Goal: Information Seeking & Learning: Learn about a topic

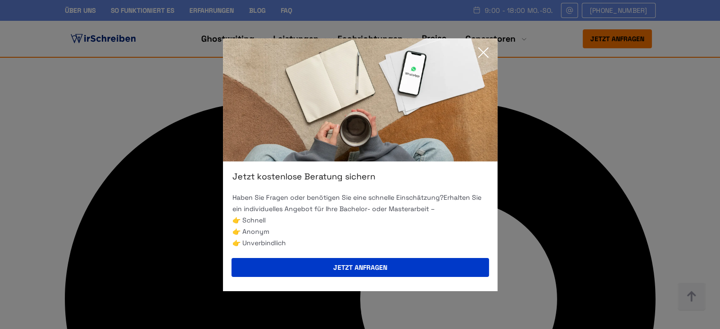
scroll to position [3882, 0]
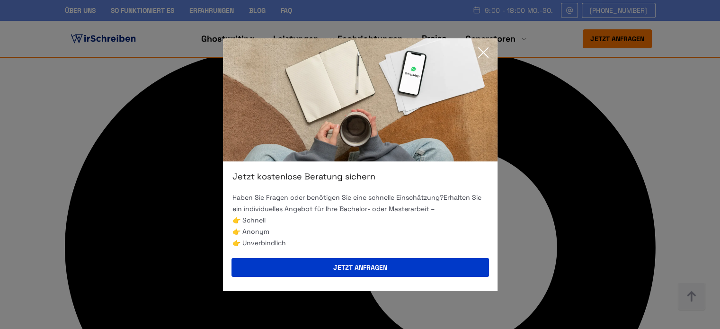
click at [479, 50] on icon at bounding box center [483, 52] width 19 height 19
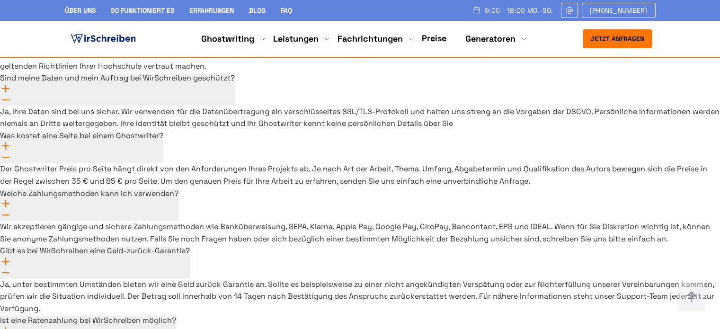
scroll to position [6976, 0]
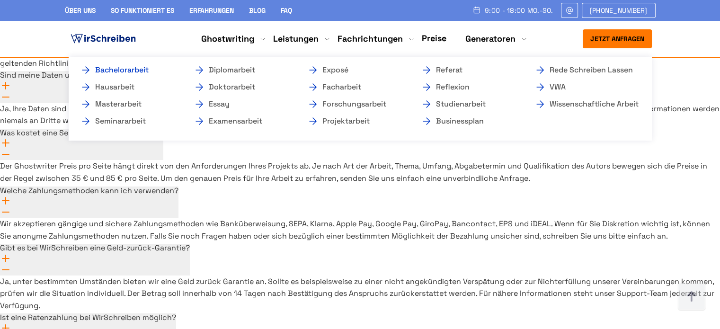
click at [138, 69] on link "Bachelorarbeit" at bounding box center [127, 69] width 95 height 11
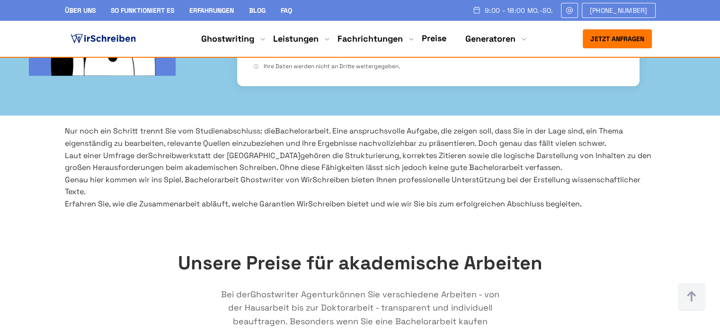
scroll to position [379, 0]
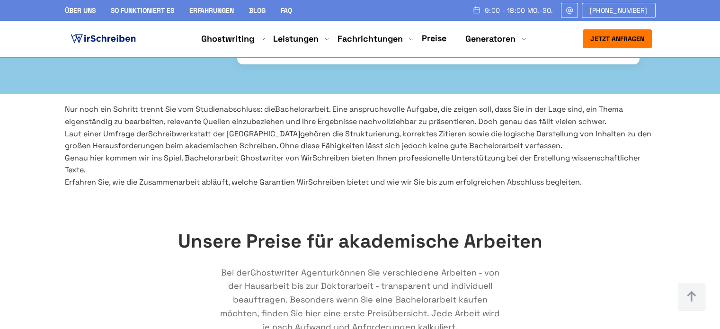
click at [223, 129] on span "Schreibwerkstatt der Universität Stuttgart" at bounding box center [224, 134] width 152 height 10
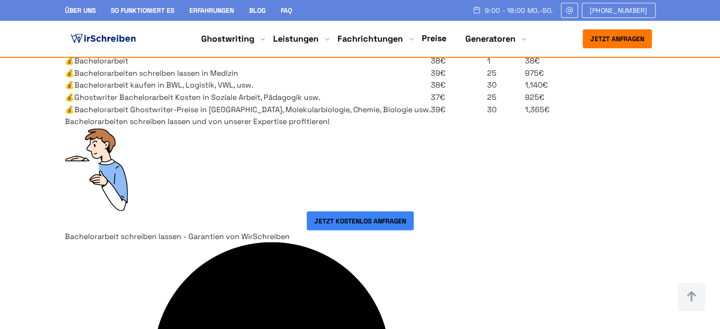
scroll to position [1665, 0]
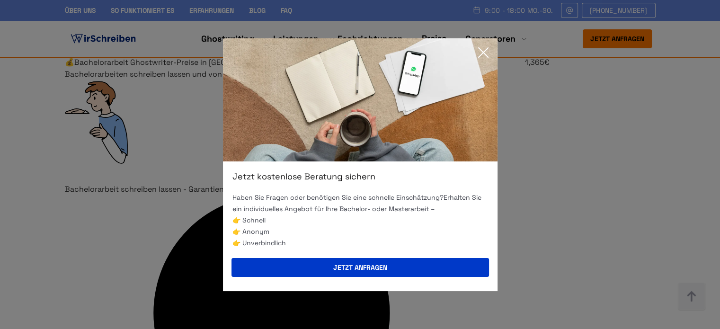
click at [481, 46] on icon at bounding box center [483, 52] width 19 height 19
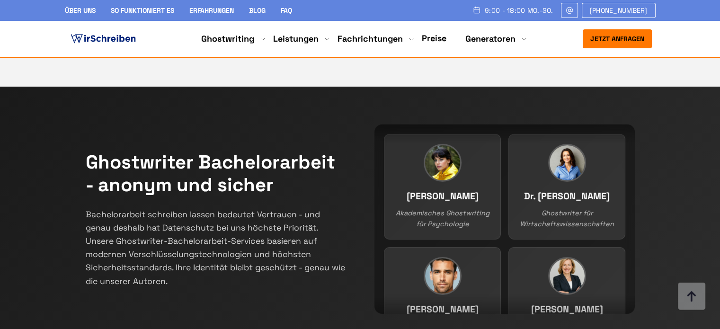
scroll to position [6446, 0]
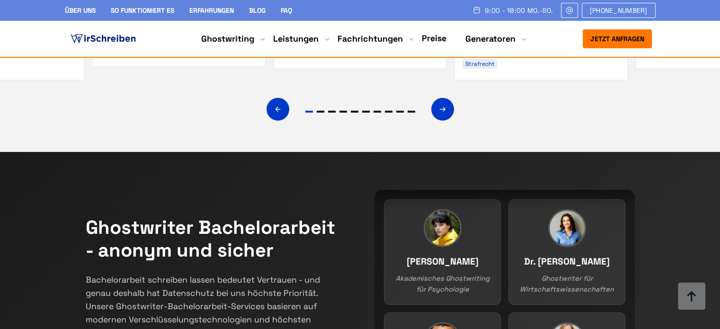
scroll to position [6277, 0]
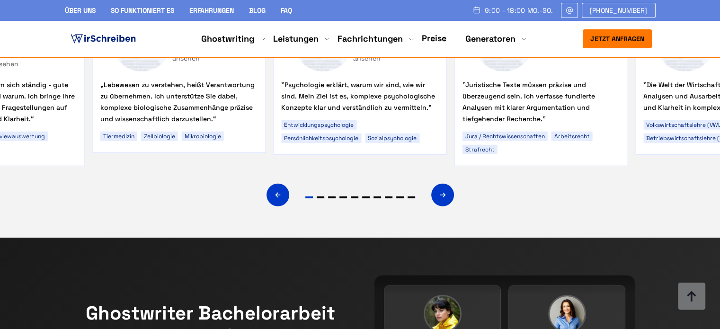
click at [112, 34] on img at bounding box center [103, 39] width 69 height 14
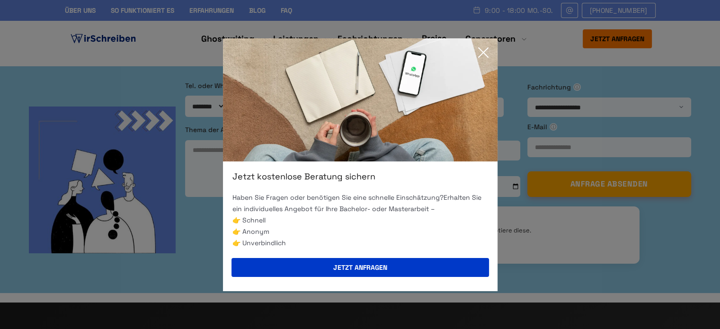
click at [483, 54] on icon at bounding box center [483, 52] width 19 height 19
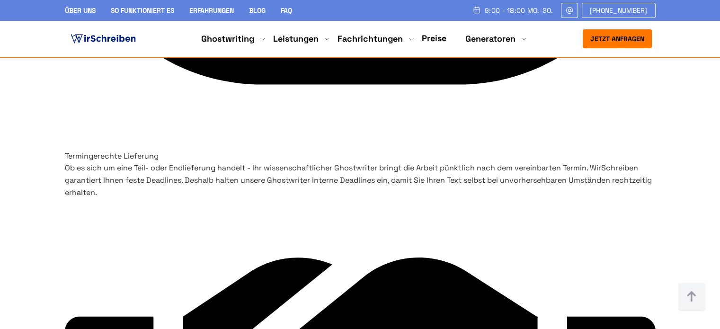
scroll to position [4268, 0]
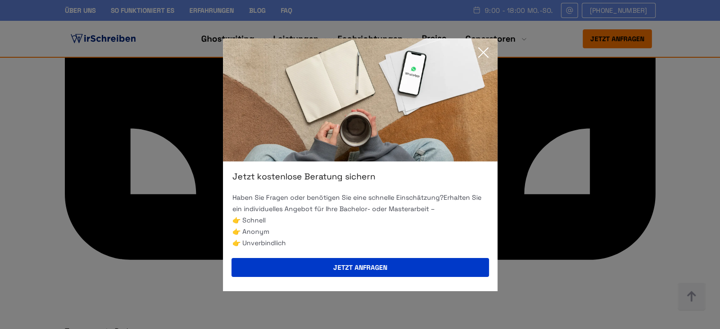
scroll to position [4924, 0]
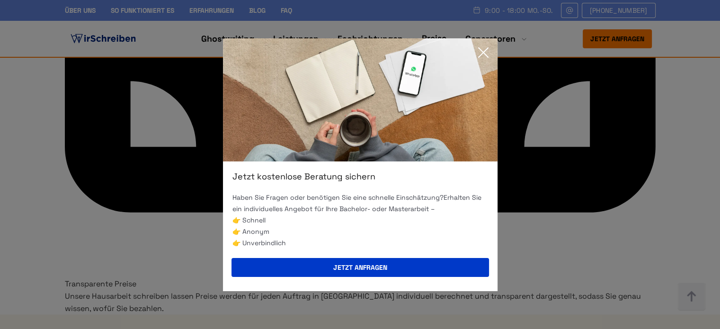
click at [488, 53] on icon at bounding box center [483, 52] width 19 height 19
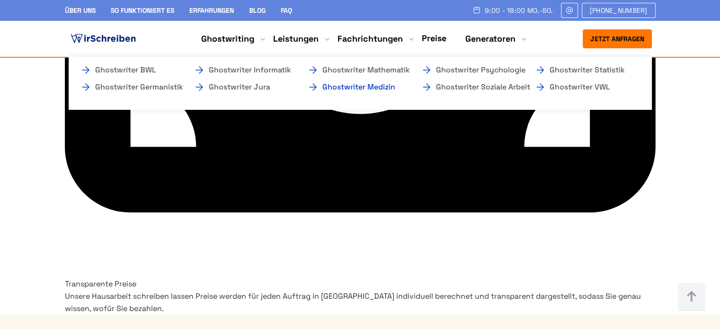
scroll to position [1111, 0]
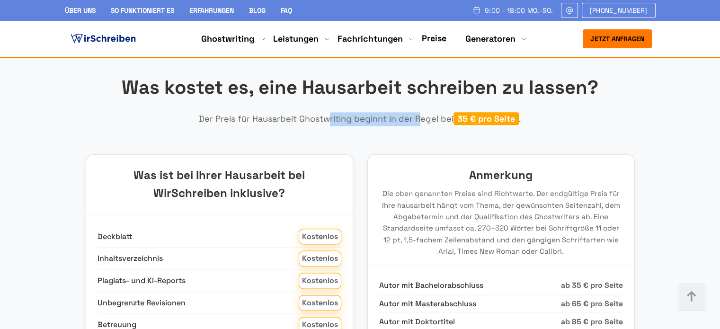
copy p "Hausarbeit Ghostwriting"
drag, startPoint x: 350, startPoint y: 164, endPoint x: 254, endPoint y: 165, distance: 96.6
click at [254, 126] on p "Der Preis für Hausarbeit Ghostwriting beginnt in der Regel bei 35 € pro Seite ." at bounding box center [360, 119] width 379 height 14
click at [275, 104] on section "Was kostet es, eine Hausarbeit schreiben zu lassen? Der Preis für Hausarbeit Gh…" at bounding box center [360, 284] width 720 height 498
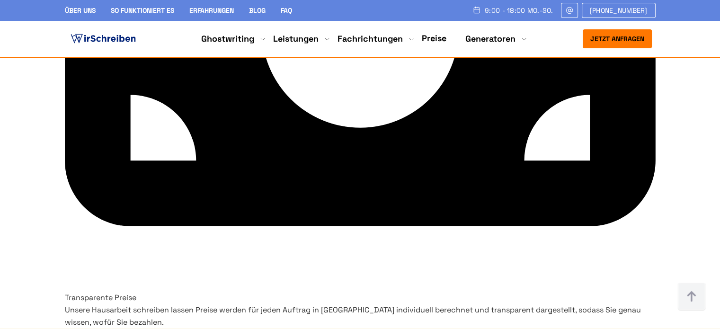
scroll to position [4736, 0]
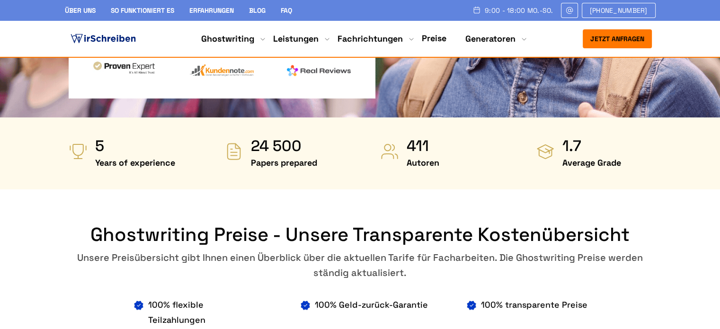
scroll to position [189, 0]
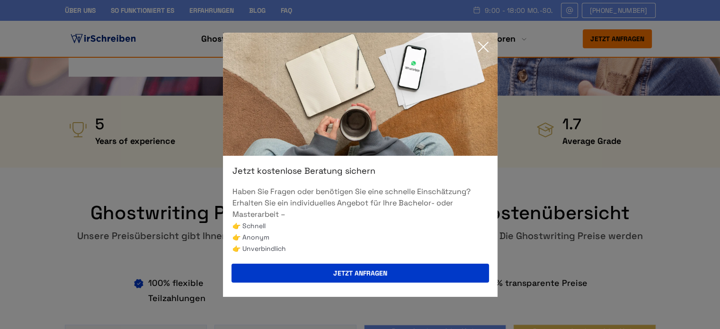
click at [484, 45] on icon at bounding box center [483, 46] width 9 height 9
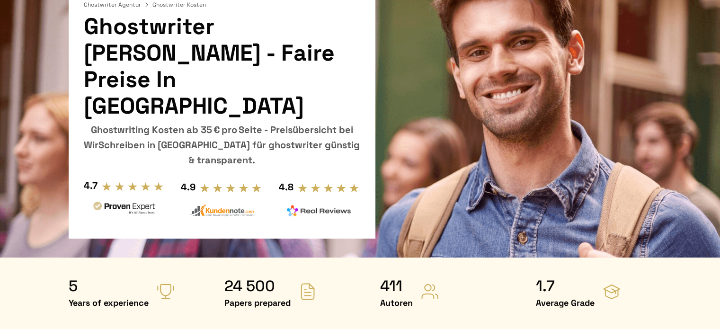
scroll to position [0, 0]
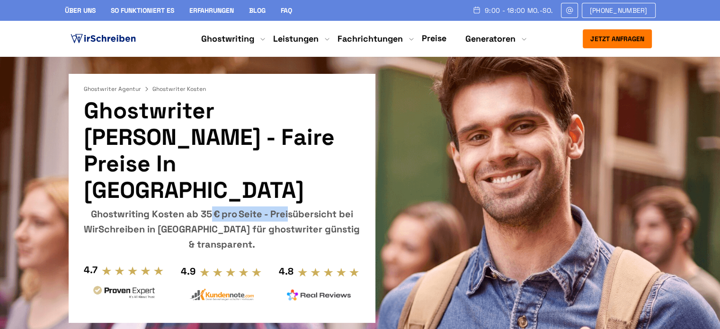
drag, startPoint x: 182, startPoint y: 188, endPoint x: 85, endPoint y: 185, distance: 97.1
click at [85, 206] on div "Ghostwriting Kosten ab 35 € pro Seite - Preisübersicht bei WirSchreiben in Deut…" at bounding box center [222, 228] width 276 height 45
copy div "Ghostwriting Kosten"
click at [85, 206] on div "Ghostwriting Kosten ab 35 € pro Seite - Preisübersicht bei WirSchreiben in Deut…" at bounding box center [222, 228] width 276 height 45
copy div "Ghostwriting Kosten"
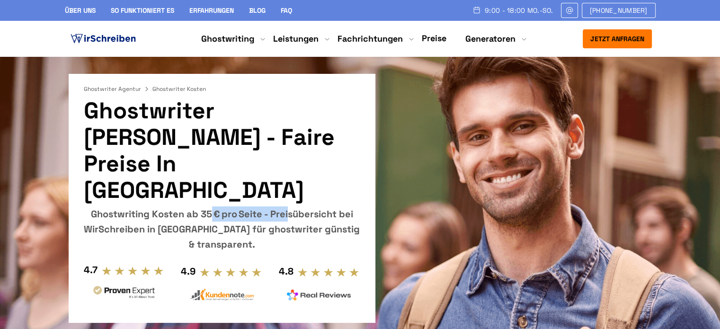
drag, startPoint x: 183, startPoint y: 189, endPoint x: 91, endPoint y: 188, distance: 91.9
click at [91, 206] on div "Ghostwriting Kosten ab 35 € pro Seite - Preisübersicht bei WirSchreiben in Deut…" at bounding box center [222, 228] width 276 height 45
copy h1 "[GEOGRAPHIC_DATA]"
drag, startPoint x: 221, startPoint y: 160, endPoint x: 90, endPoint y: 162, distance: 130.7
click at [90, 162] on h1 "Ghostwriter Kosten - faire Preise in Deutschland" at bounding box center [222, 151] width 276 height 106
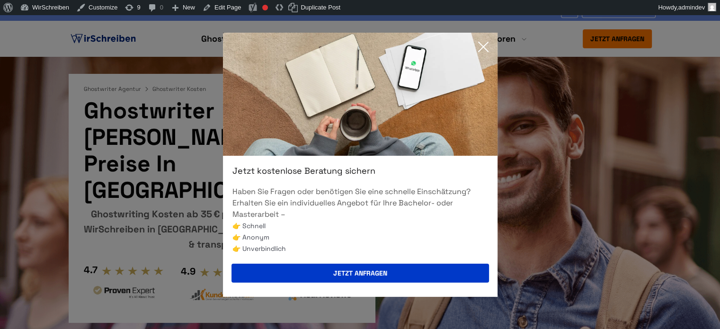
click at [490, 43] on icon at bounding box center [483, 46] width 19 height 19
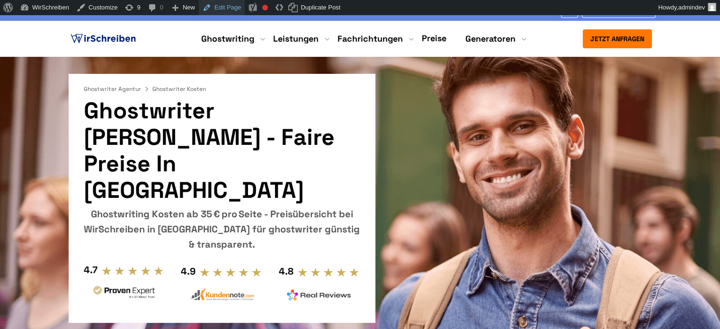
click at [218, 9] on link "Edit Page" at bounding box center [222, 7] width 46 height 15
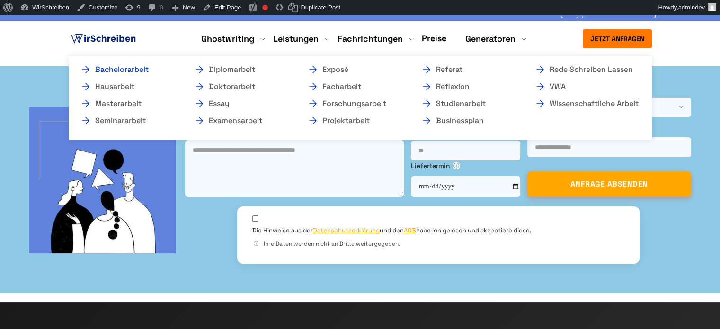
click at [141, 68] on link "Bachelorarbeit" at bounding box center [127, 69] width 95 height 11
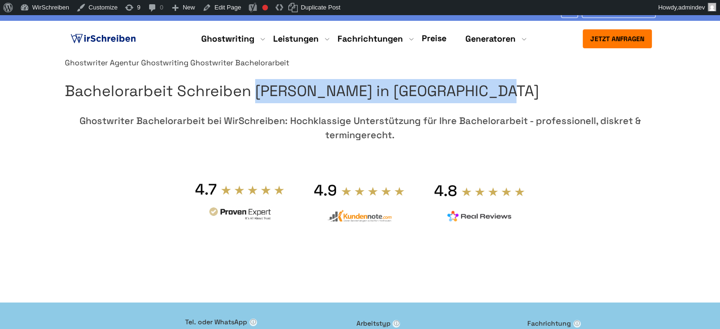
copy h1 "Bachelorarbeit Schreiben [PERSON_NAME]"
drag, startPoint x: 566, startPoint y: 138, endPoint x: 381, endPoint y: 112, distance: 187.5
click at [381, 103] on h1 "Bachelorarbeit Schreiben [PERSON_NAME] in [GEOGRAPHIC_DATA]" at bounding box center [360, 91] width 591 height 24
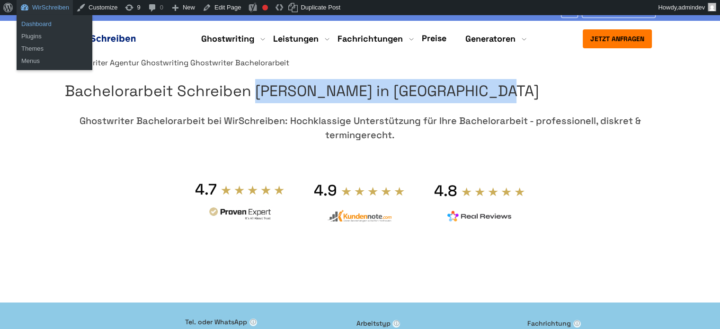
click at [40, 25] on link "Dashboard" at bounding box center [55, 24] width 76 height 12
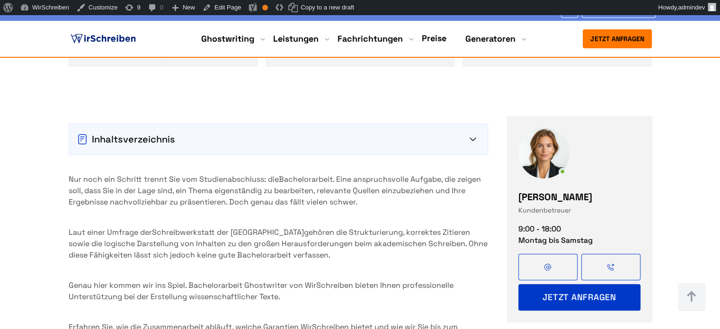
scroll to position [1136, 0]
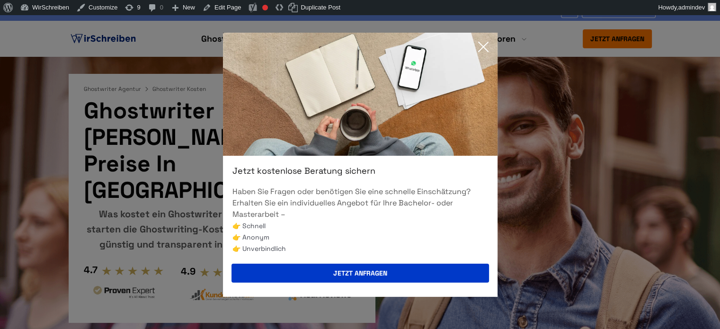
click at [481, 43] on icon at bounding box center [483, 46] width 19 height 19
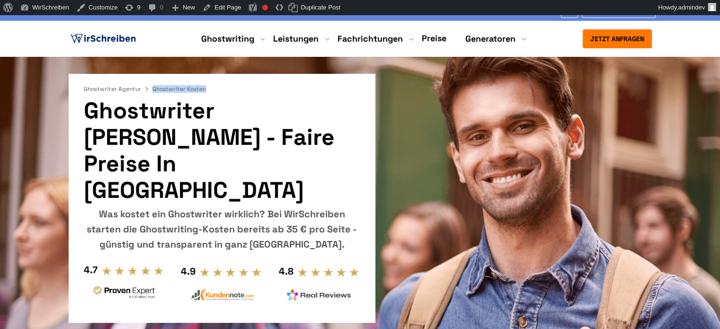
copy div "Ghostwriter Kosten"
drag, startPoint x: 214, startPoint y: 90, endPoint x: 149, endPoint y: 92, distance: 64.9
click at [149, 92] on div "Ghostwriter Agentur Ghostwriter Kosten" at bounding box center [222, 89] width 276 height 8
click at [222, 8] on link "Edit Page" at bounding box center [222, 7] width 46 height 15
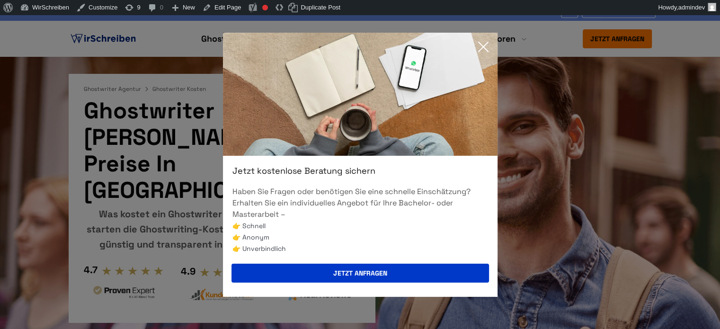
click at [482, 46] on icon at bounding box center [483, 46] width 9 height 9
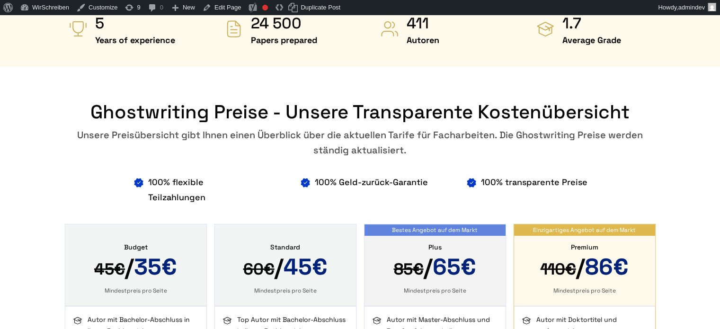
scroll to position [284, 0]
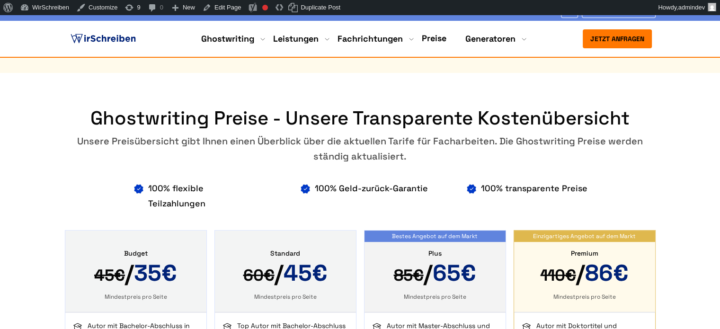
click at [121, 41] on img at bounding box center [103, 39] width 69 height 14
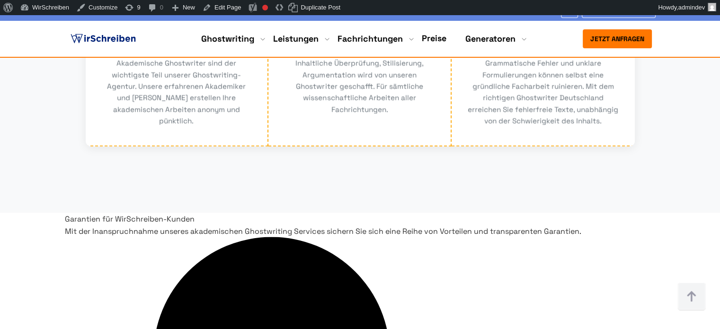
scroll to position [1941, 0]
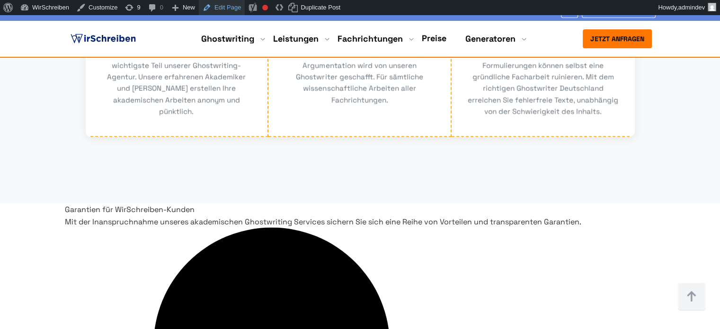
click at [226, 9] on link "Edit Page" at bounding box center [222, 7] width 46 height 15
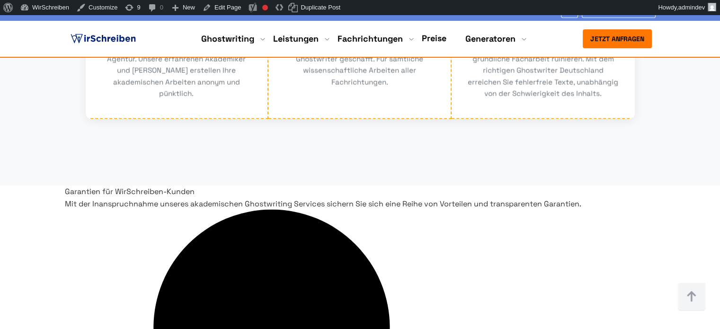
scroll to position [1941, 0]
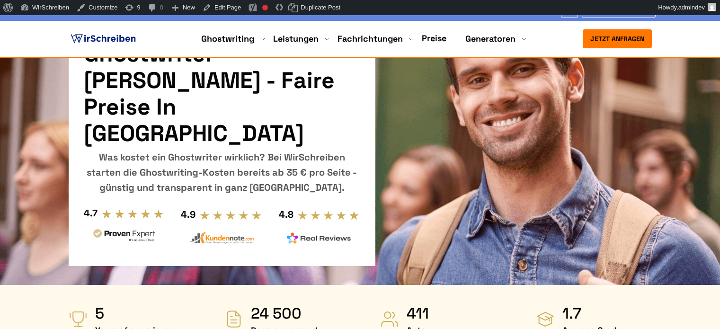
scroll to position [284, 0]
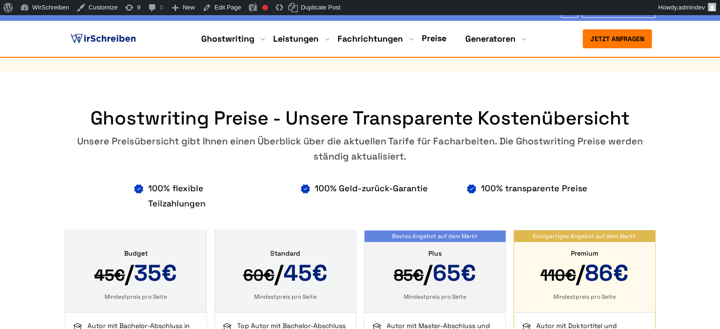
copy div "Unsere Preisübersicht gibt Ihnen einen Überblick über die aktuellen Tarife für …"
drag, startPoint x: 411, startPoint y: 130, endPoint x: 79, endPoint y: 113, distance: 333.3
click at [79, 134] on div "Unsere Preisübersicht gibt Ihnen einen Überblick über die aktuellen Tarife für …" at bounding box center [360, 149] width 591 height 30
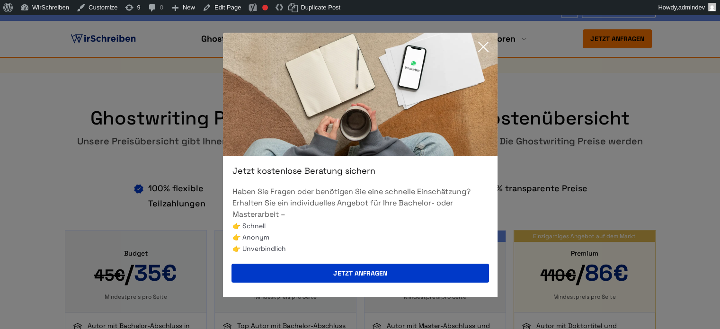
click at [479, 48] on icon at bounding box center [483, 46] width 19 height 19
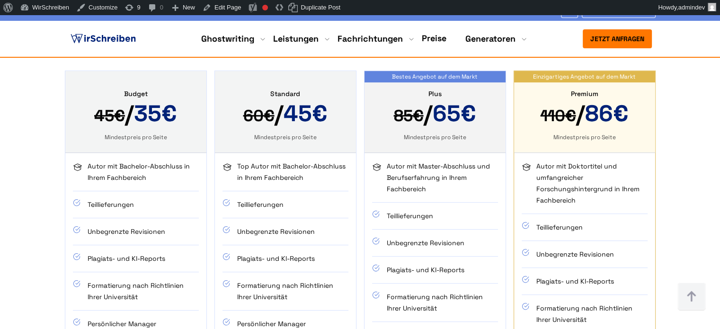
scroll to position [379, 0]
